Goal: Task Accomplishment & Management: Manage account settings

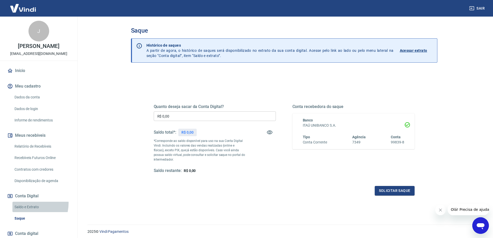
click at [28, 208] on link "Saldo e Extrato" at bounding box center [41, 206] width 59 height 11
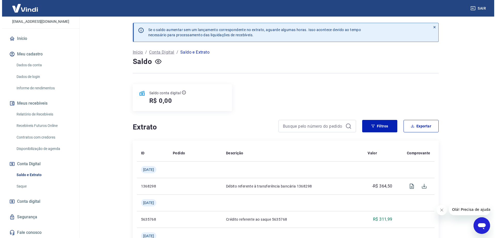
scroll to position [38, 0]
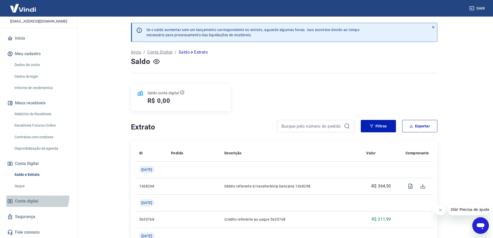
click at [35, 196] on link "Conta digital" at bounding box center [38, 200] width 65 height 11
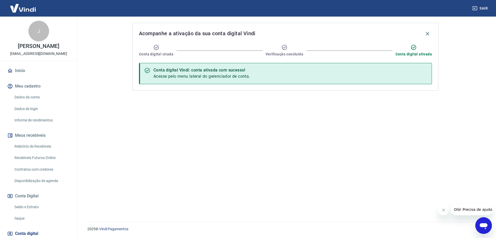
click at [24, 76] on link "Início" at bounding box center [38, 70] width 65 height 11
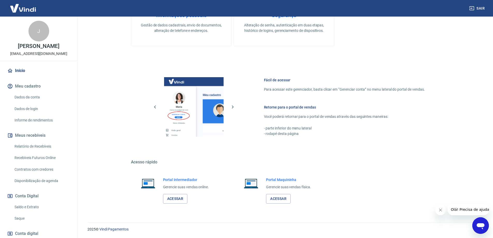
scroll to position [165, 0]
click at [177, 196] on link "Acessar" at bounding box center [175, 198] width 25 height 10
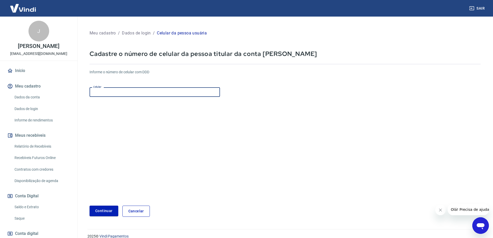
click at [150, 92] on input "Celular" at bounding box center [154, 92] width 130 height 10
type input "[PHONE_NUMBER]"
click at [107, 212] on button "Continuar" at bounding box center [103, 210] width 29 height 11
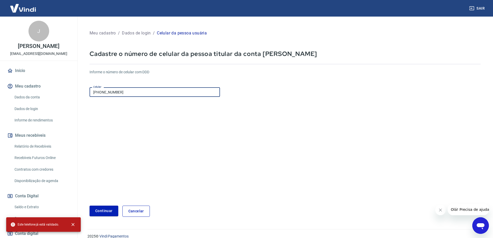
drag, startPoint x: 131, startPoint y: 92, endPoint x: 36, endPoint y: 93, distance: 94.1
click at [34, 96] on div "Sair J [PERSON_NAME] [EMAIL_ADDRESS][DOMAIN_NAME] Início Meu cadastro Dados da …" at bounding box center [246, 119] width 493 height 238
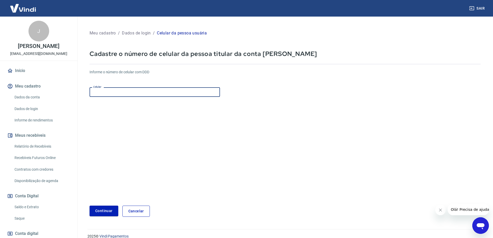
type input "(1"
type input "[PHONE_NUMBER]"
click at [102, 211] on button "Continuar" at bounding box center [103, 210] width 29 height 11
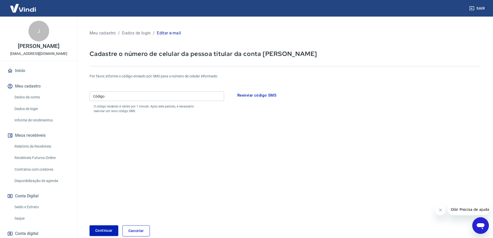
click at [164, 99] on input "Código" at bounding box center [156, 96] width 134 height 10
type input "938167"
drag, startPoint x: 102, startPoint y: 224, endPoint x: 102, endPoint y: 227, distance: 3.6
click at [102, 227] on form "Por favor, informe o código enviado por SMS para o número de celular informado …" at bounding box center [284, 151] width 391 height 169
click at [102, 227] on button "Continuar" at bounding box center [103, 230] width 29 height 11
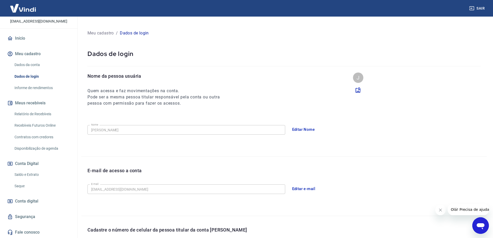
scroll to position [38, 0]
click at [36, 175] on link "Saldo e Extrato" at bounding box center [41, 174] width 59 height 11
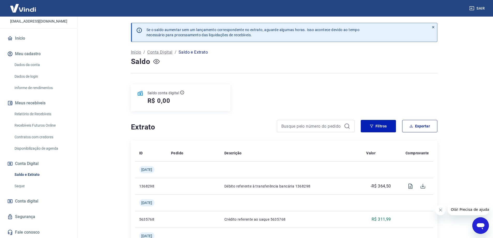
click at [155, 60] on icon "button" at bounding box center [156, 61] width 6 height 6
click at [31, 201] on span "Conta digital" at bounding box center [26, 200] width 23 height 7
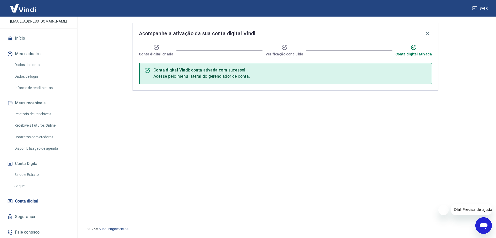
click at [16, 176] on link "Saldo e Extrato" at bounding box center [41, 174] width 59 height 11
